Goal: Task Accomplishment & Management: Complete application form

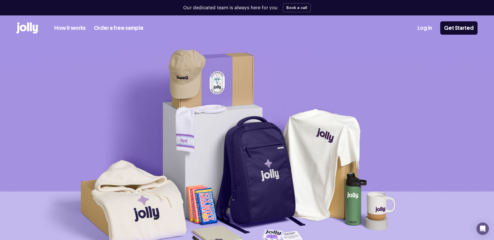
click at [71, 30] on link "How it works" at bounding box center [69, 28] width 31 height 8
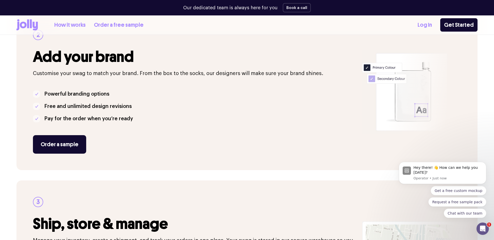
scroll to position [266, 0]
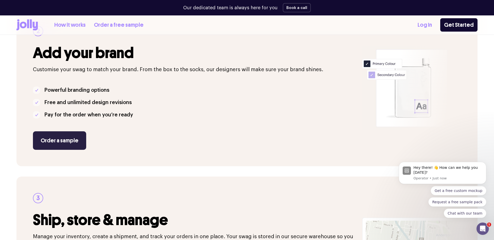
click at [53, 140] on link "Order a sample" at bounding box center [59, 141] width 53 height 19
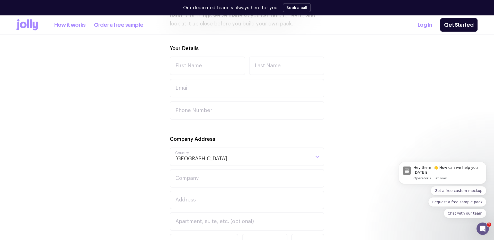
scroll to position [171, 0]
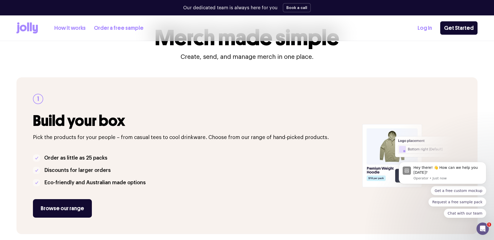
scroll to position [75, 0]
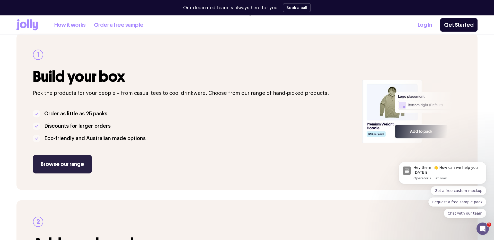
click at [64, 158] on link "Browse our range" at bounding box center [62, 164] width 59 height 19
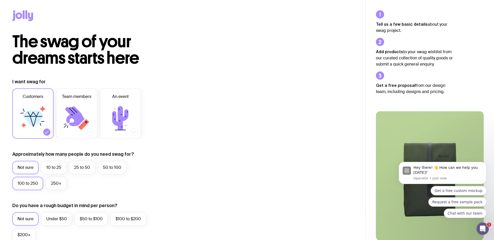
click at [28, 183] on label "100 to 250" at bounding box center [27, 183] width 31 height 13
click at [0, 0] on input "100 to 250" at bounding box center [0, 0] width 0 height 0
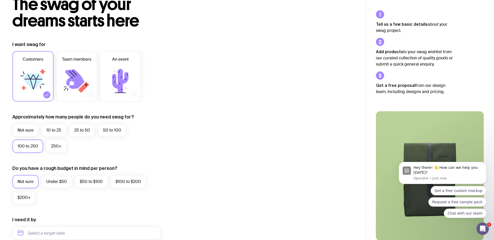
scroll to position [39, 0]
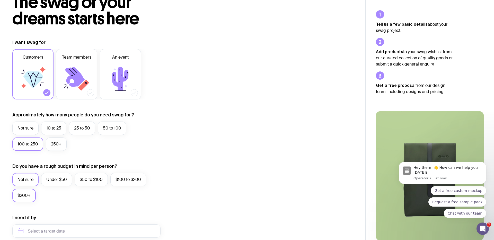
click at [25, 194] on label "$200+" at bounding box center [23, 195] width 23 height 13
click at [0, 0] on input "$200+" at bounding box center [0, 0] width 0 height 0
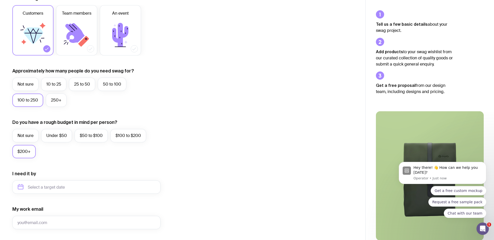
scroll to position [86, 0]
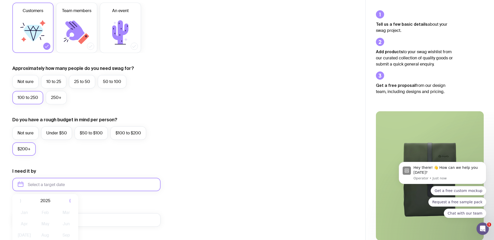
click at [60, 182] on input "text" at bounding box center [86, 184] width 148 height 13
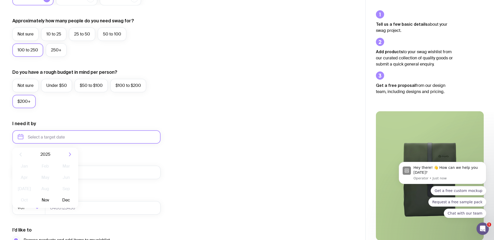
scroll to position [134, 0]
click at [44, 203] on button "Nov" at bounding box center [45, 200] width 19 height 10
type input "[DATE]"
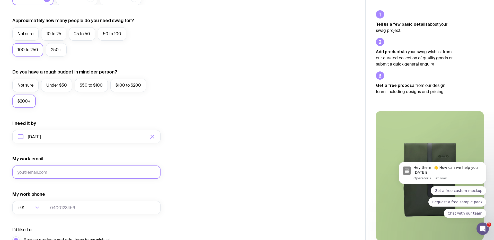
click at [48, 175] on input "My work email" at bounding box center [86, 172] width 148 height 13
type input "[PERSON_NAME][EMAIL_ADDRESS][DOMAIN_NAME]"
click at [53, 212] on input "tel" at bounding box center [103, 207] width 116 height 13
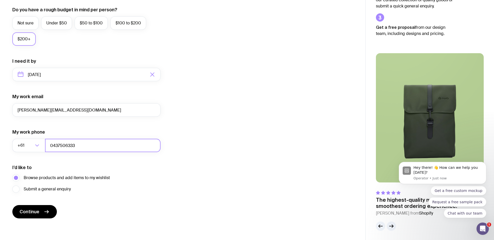
scroll to position [197, 0]
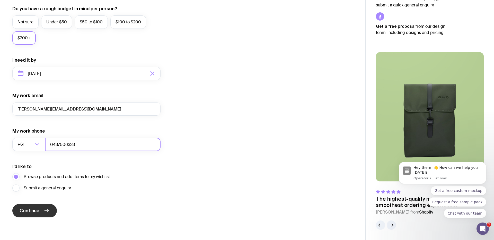
type input "0437506333"
click at [36, 210] on span "Continue" at bounding box center [30, 211] width 20 height 6
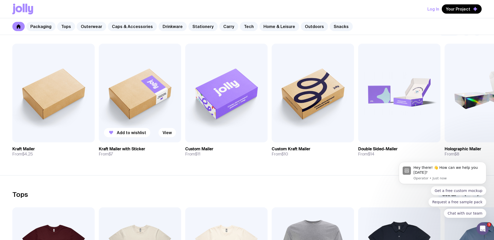
scroll to position [99, 0]
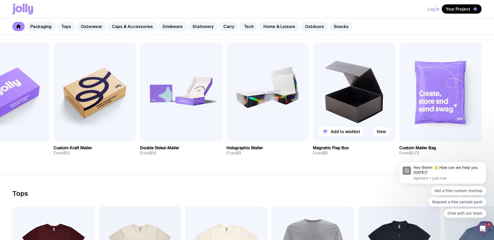
click at [354, 130] on span "Add to wishlist" at bounding box center [345, 131] width 29 height 5
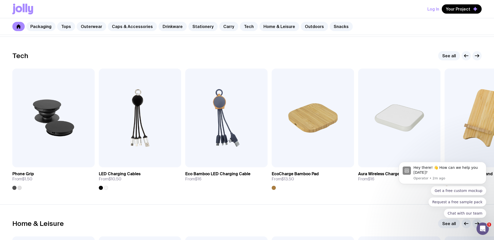
scroll to position [1245, 0]
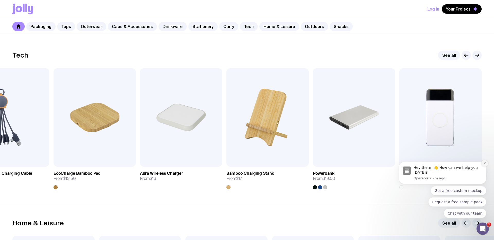
click at [484, 165] on icon "Dismiss notification" at bounding box center [485, 163] width 3 height 3
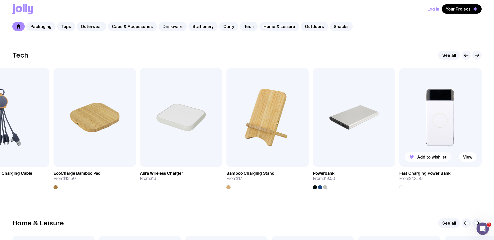
click at [434, 157] on span "Add to wishlist" at bounding box center [431, 157] width 29 height 5
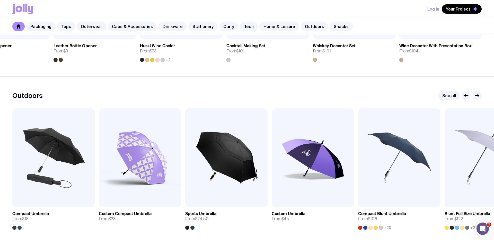
scroll to position [1541, 0]
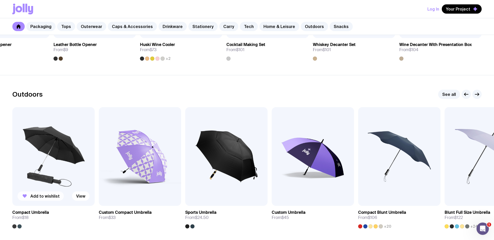
click at [35, 200] on button "Add to wishlist" at bounding box center [41, 196] width 46 height 9
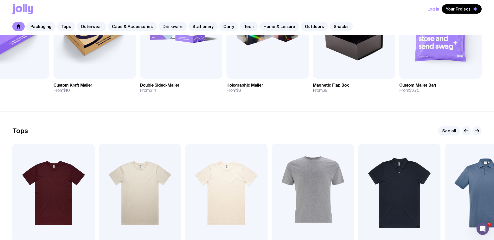
scroll to position [0, 0]
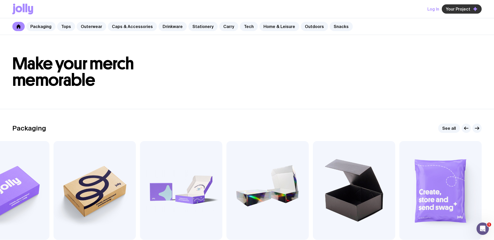
click at [457, 11] on span "Your Project" at bounding box center [458, 8] width 24 height 5
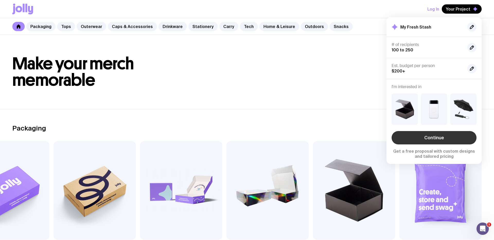
scroll to position [0, 0]
click at [431, 136] on link "Continue" at bounding box center [434, 137] width 85 height 13
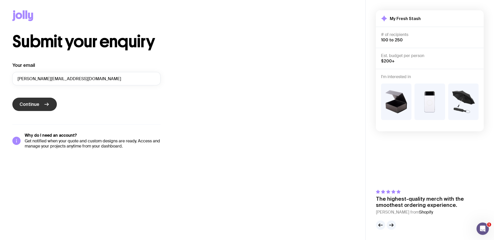
click at [38, 101] on span "Continue" at bounding box center [30, 104] width 20 height 6
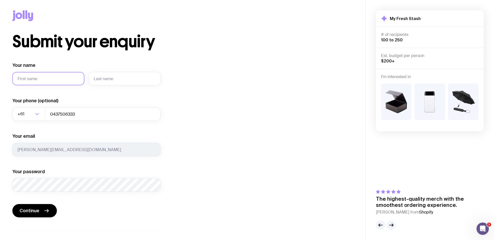
click at [46, 77] on input "Your name" at bounding box center [48, 78] width 72 height 13
type input "[PERSON_NAME]"
click at [96, 80] on input "text" at bounding box center [125, 78] width 72 height 13
type input "Sproats"
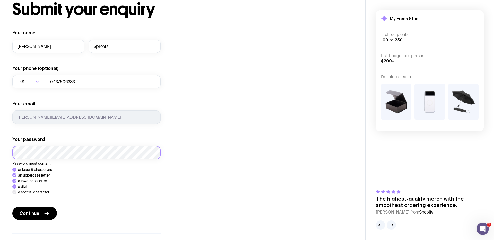
scroll to position [34, 0]
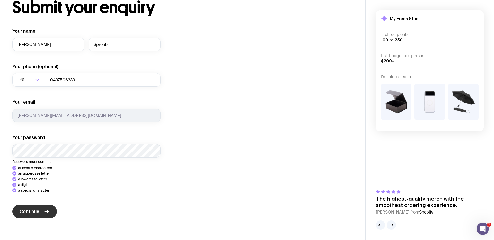
click at [38, 212] on span "Continue" at bounding box center [30, 212] width 20 height 6
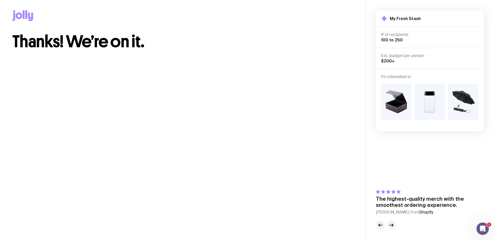
scroll to position [0, 0]
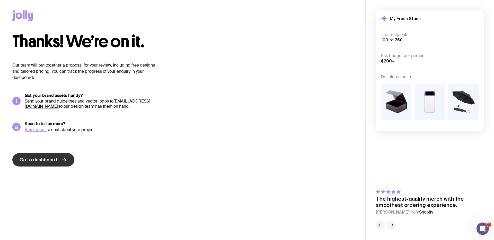
click at [66, 163] on link "Go to dashboard" at bounding box center [43, 159] width 62 height 13
